Goal: Communication & Community: Answer question/provide support

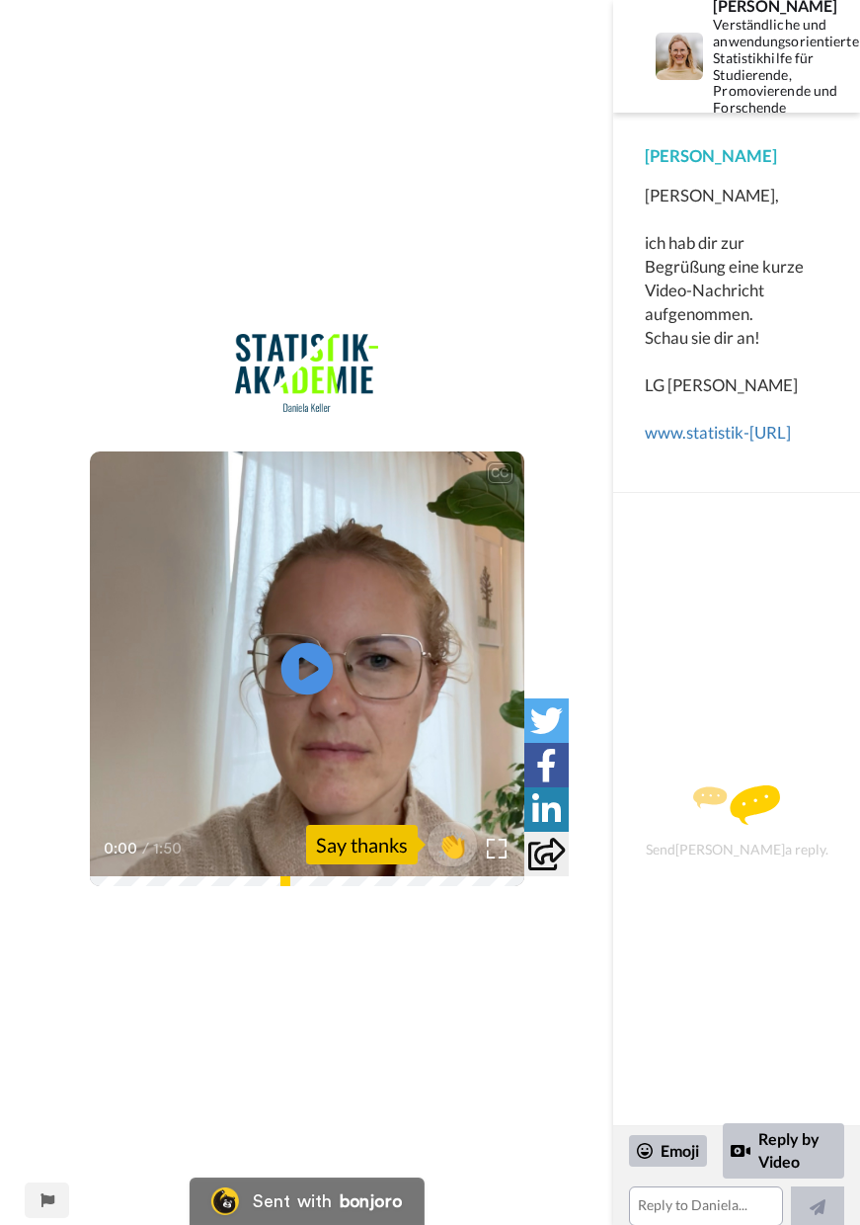
click at [317, 673] on icon at bounding box center [306, 669] width 52 height 52
click at [252, 786] on video at bounding box center [307, 668] width 435 height 435
click at [404, 875] on div "was ich als nächstes Thema machen könnte, was euch noch fehlt. 1:49 / 1:50" at bounding box center [307, 836] width 435 height 99
drag, startPoint x: 308, startPoint y: 679, endPoint x: 336, endPoint y: 666, distance: 30.9
click at [309, 677] on icon at bounding box center [306, 668] width 49 height 49
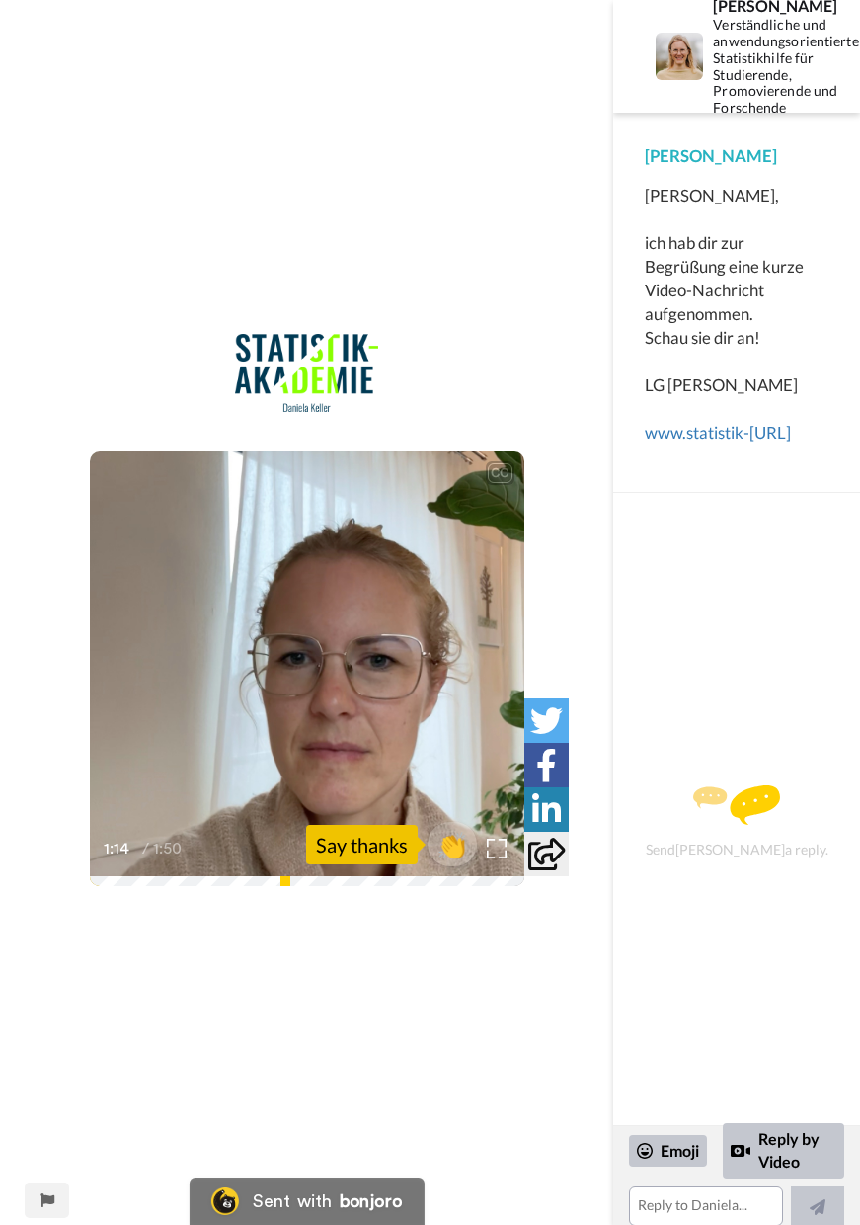
click at [344, 786] on video at bounding box center [307, 668] width 435 height 435
click at [298, 673] on icon "Play/Pause" at bounding box center [306, 669] width 52 height 94
click at [300, 674] on icon "Play/Pause" at bounding box center [306, 669] width 52 height 94
click at [312, 666] on icon "Play/Pause" at bounding box center [306, 669] width 52 height 94
click at [362, 917] on div "CC Play/Pause dich jetzt entschieden hast einzusteigen. 1:45 / 1:50 👏 Say thanks" at bounding box center [306, 612] width 613 height 1225
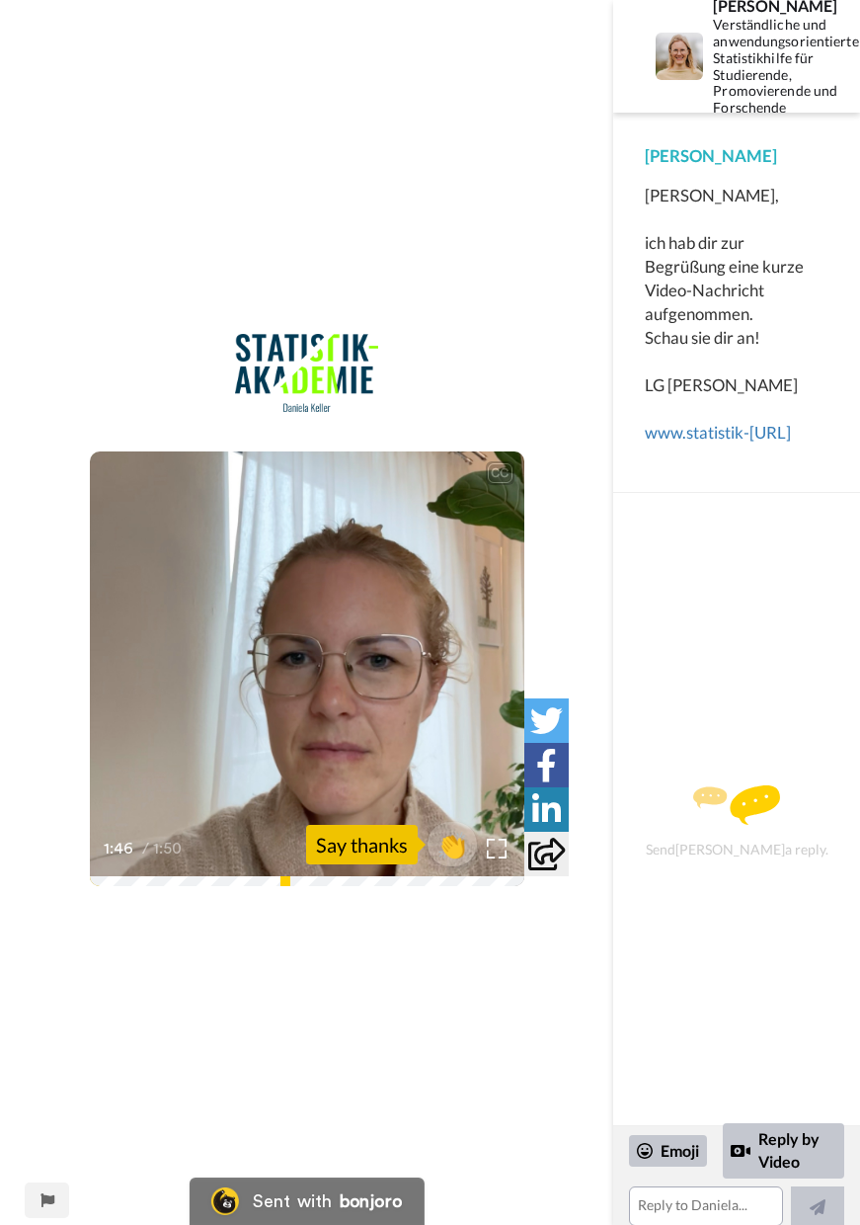
click at [411, 654] on video at bounding box center [307, 668] width 435 height 435
click at [461, 271] on div "CC Play/Pause Das interessiert mich sehr und viel Spaß jetzt bei deiner Datenan…" at bounding box center [306, 612] width 613 height 1225
click at [729, 825] on img at bounding box center [736, 805] width 87 height 40
click at [735, 818] on img at bounding box center [736, 805] width 87 height 40
click at [751, 813] on img at bounding box center [736, 805] width 87 height 40
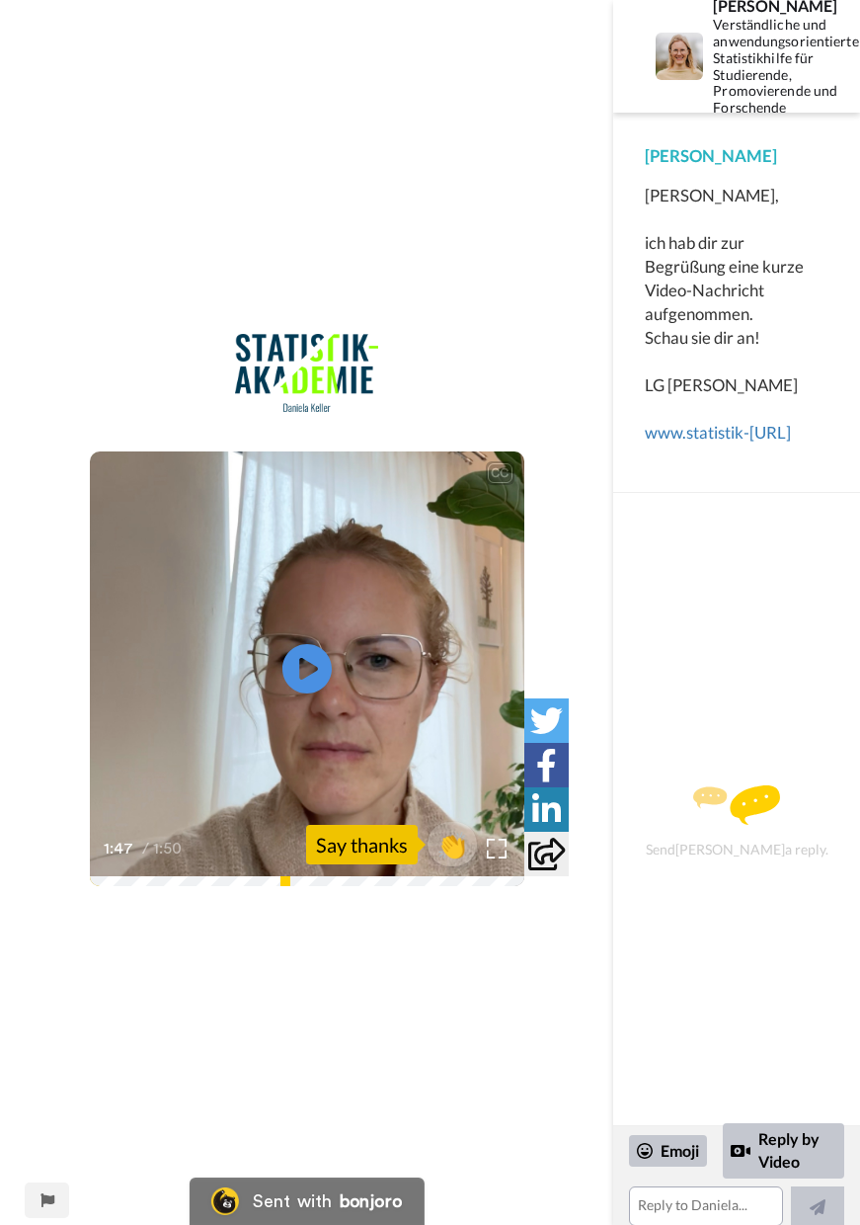
click at [751, 813] on img at bounding box center [736, 805] width 87 height 40
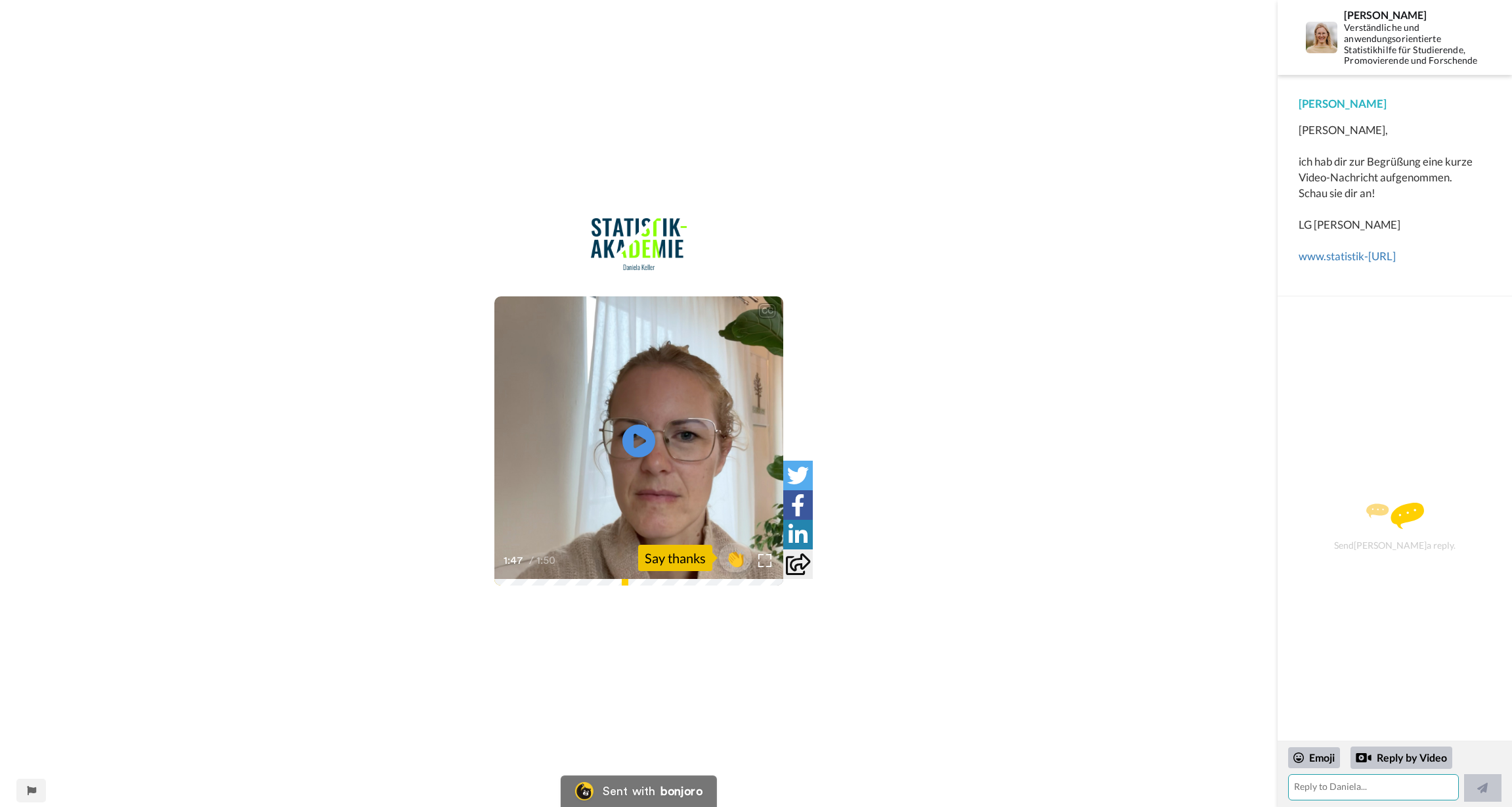
click at [571, 790] on textarea at bounding box center [1374, 787] width 170 height 27
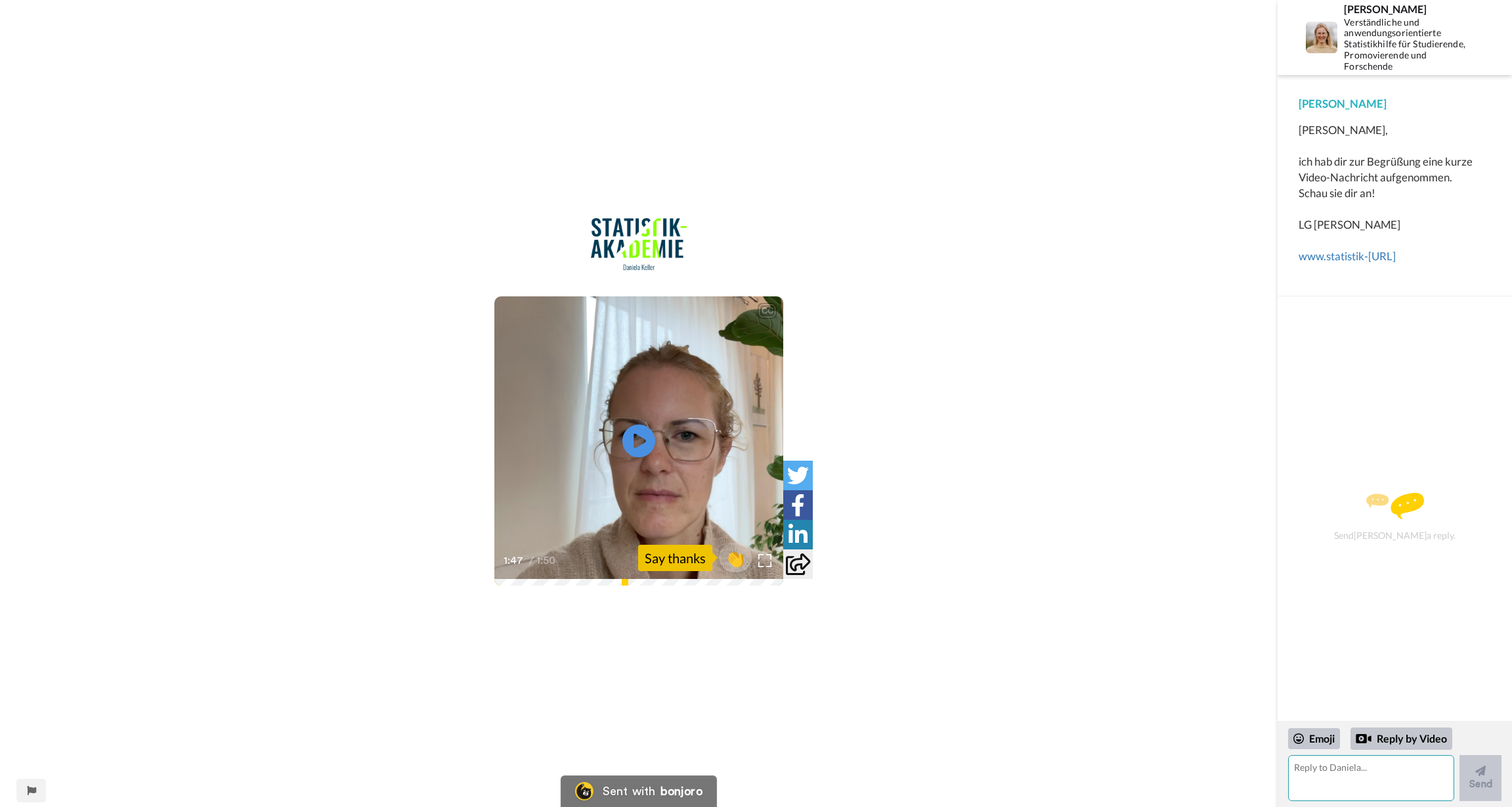
paste textarea "[PERSON_NAME], danke für die nette Begrüßung – darüber habe ich mich wirklich g…"
type textarea "[PERSON_NAME], danke für die nette Begrüßung – darüber habe ich mich wirklich g…"
drag, startPoint x: 1336, startPoint y: 784, endPoint x: 1269, endPoint y: 739, distance: 80.7
click at [571, 739] on div "CC Play/Pause Das interessiert mich sehr und viel Spaß jetzt bei deiner Datenan…" at bounding box center [756, 403] width 1512 height 807
click at [571, 253] on link "www.statistik" at bounding box center [1331, 255] width 66 height 14
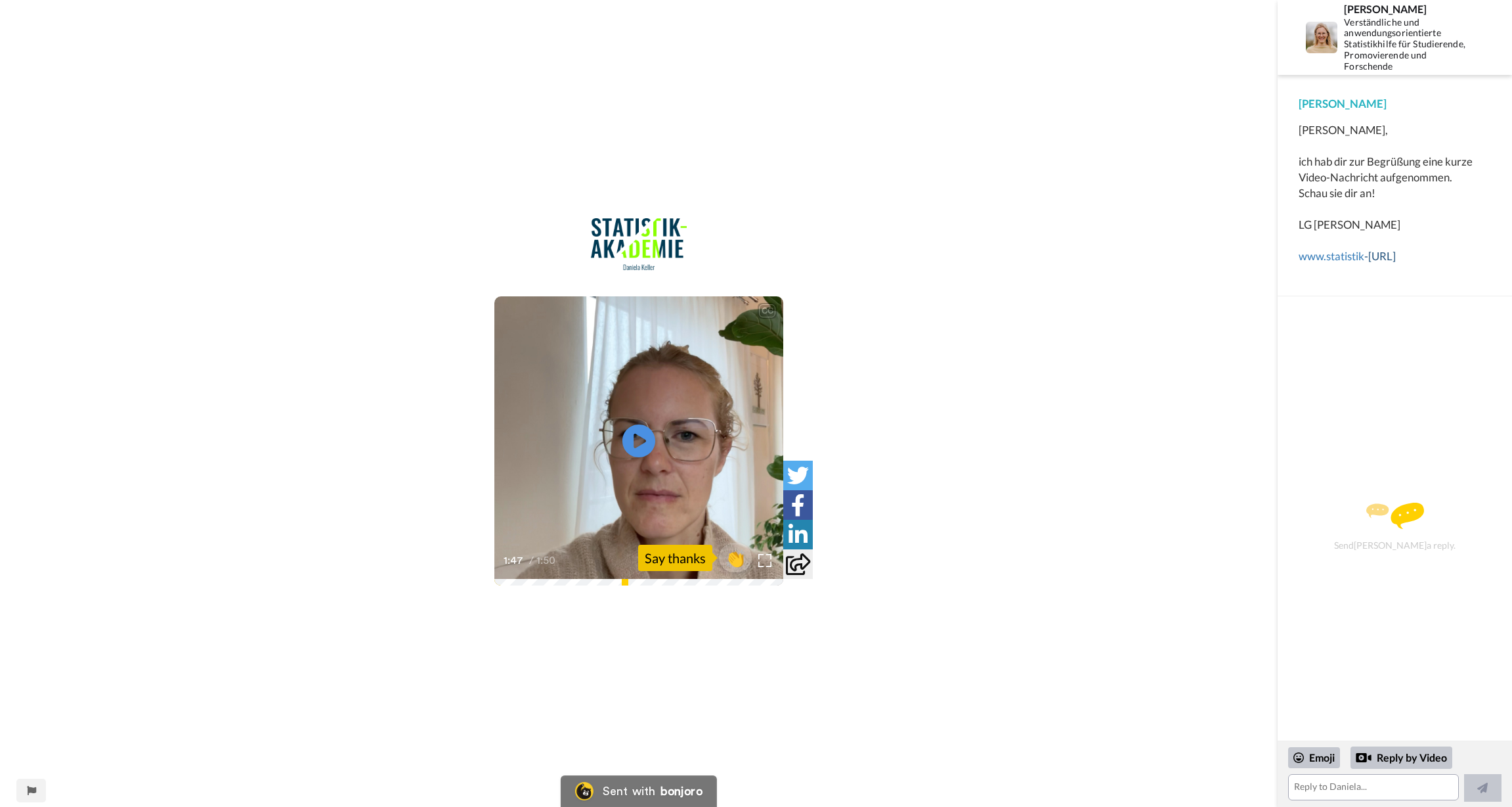
click at [571, 249] on link "-[URL]" at bounding box center [1380, 255] width 31 height 14
